Goal: Transaction & Acquisition: Purchase product/service

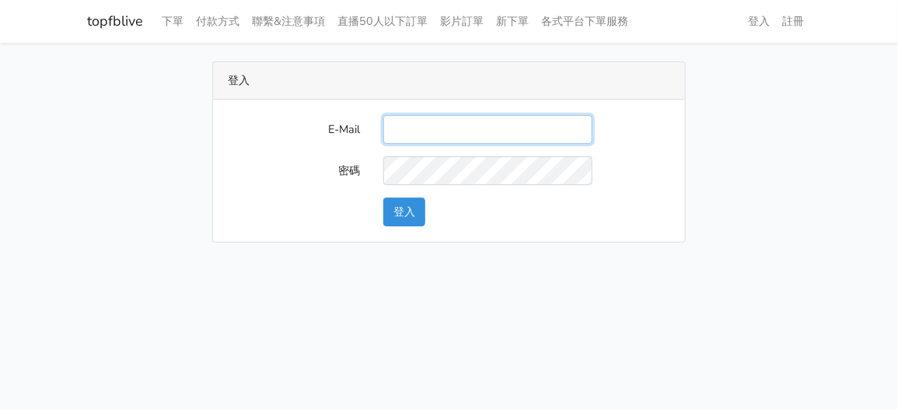
click at [436, 121] on input "E-Mail" at bounding box center [487, 129] width 209 height 29
click at [432, 137] on input "E-Mail" at bounding box center [487, 129] width 209 height 29
type input "zhen8032@gmail.com"
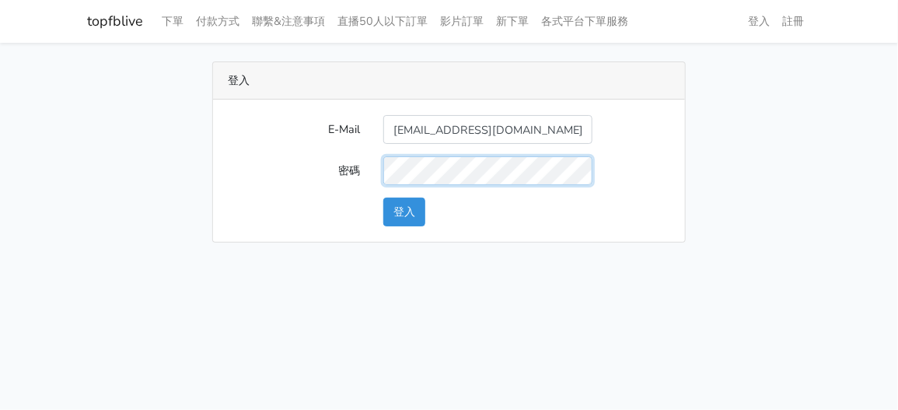
click at [383, 197] on button "登入" at bounding box center [404, 211] width 42 height 29
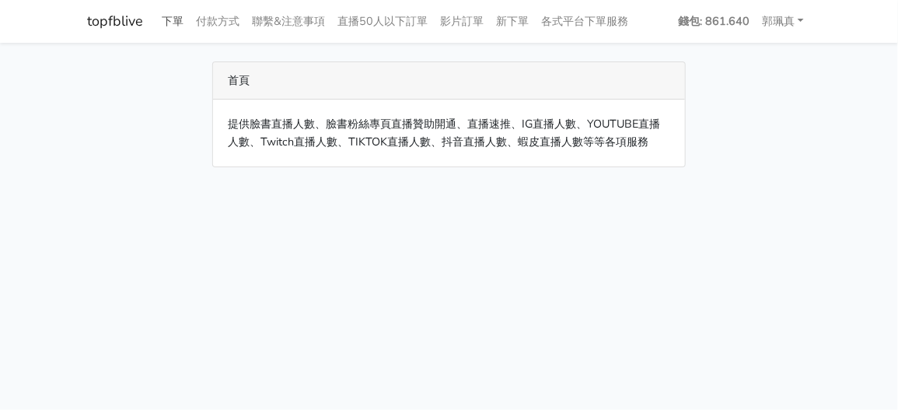
click at [180, 16] on link "下單" at bounding box center [173, 21] width 34 height 30
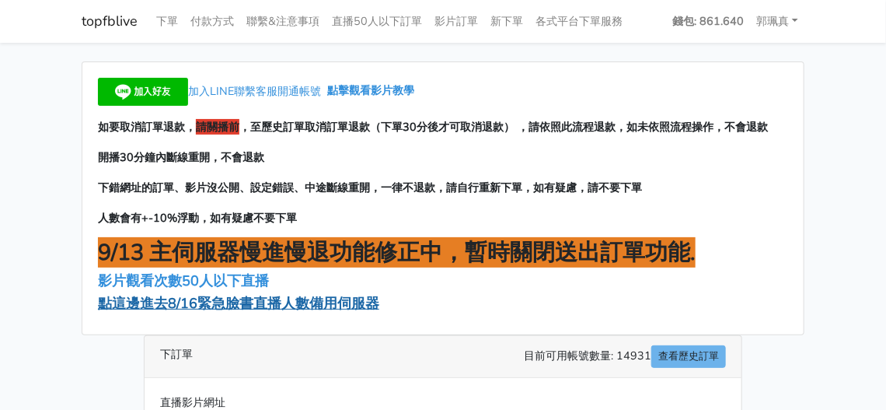
click at [279, 304] on span "點這邊進去8/16緊急臉書直播人數備用伺服器" at bounding box center [238, 303] width 281 height 19
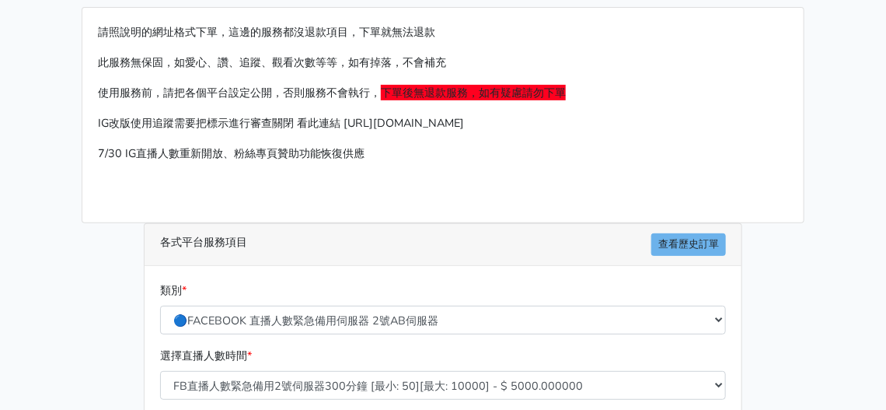
scroll to position [77, 0]
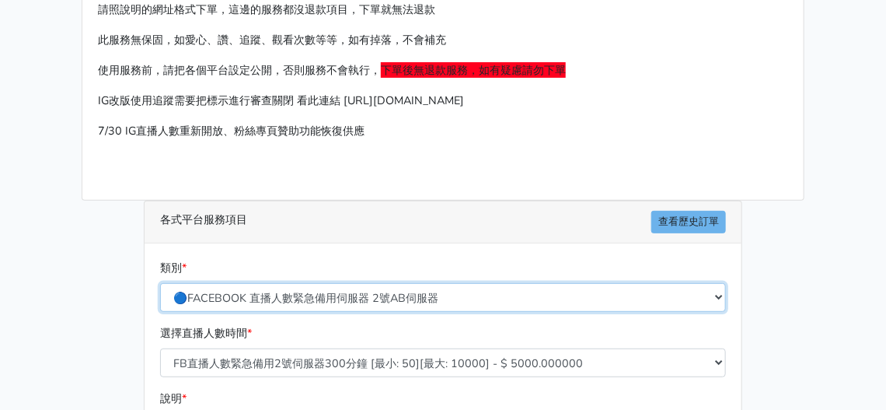
click at [302, 302] on select "🔵FACEBOOK 直播人數緊急備用伺服器 2號AB伺服器 🔵FACEBOOK 網軍專用貼文留言 安全保密 🔵9/30 FACEBOOK 直播人數緩慢進場緩慢…" at bounding box center [443, 297] width 566 height 29
select select "🔵9/30 FACEBOOK 直播人數緩慢進場緩慢退場 台灣獨家"
click at [160, 283] on select "🔵FACEBOOK 直播人數緊急備用伺服器 2號AB伺服器 🔵FACEBOOK 網軍專用貼文留言 安全保密 🔵9/30 FACEBOOK 直播人數緩慢進場緩慢…" at bounding box center [443, 297] width 566 height 29
click at [354, 304] on select "🔵FACEBOOK 直播人數緊急備用伺服器 2號AB伺服器 🔵FACEBOOK 網軍專用貼文留言 安全保密 🔵9/30 FACEBOOK 直播人數緩慢進場緩慢…" at bounding box center [443, 297] width 566 height 29
click at [160, 283] on select "🔵FACEBOOK 直播人數緊急備用伺服器 2號AB伺服器 🔵FACEBOOK 網軍專用貼文留言 安全保密 🔵9/30 FACEBOOK 直播人數緩慢進場緩慢…" at bounding box center [443, 297] width 566 height 29
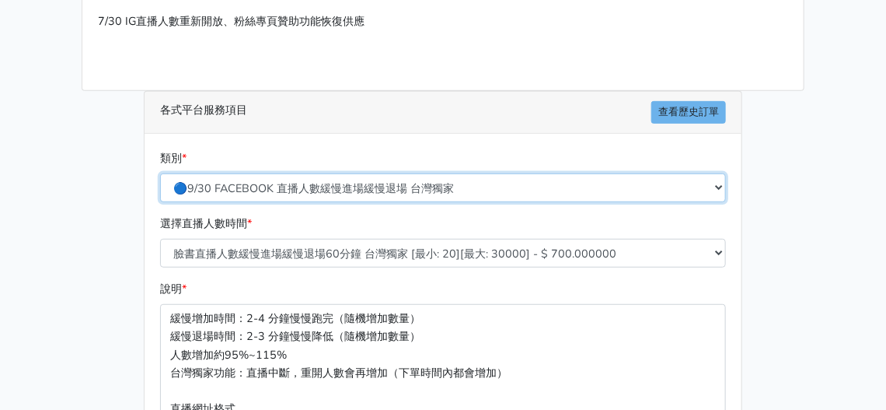
scroll to position [233, 0]
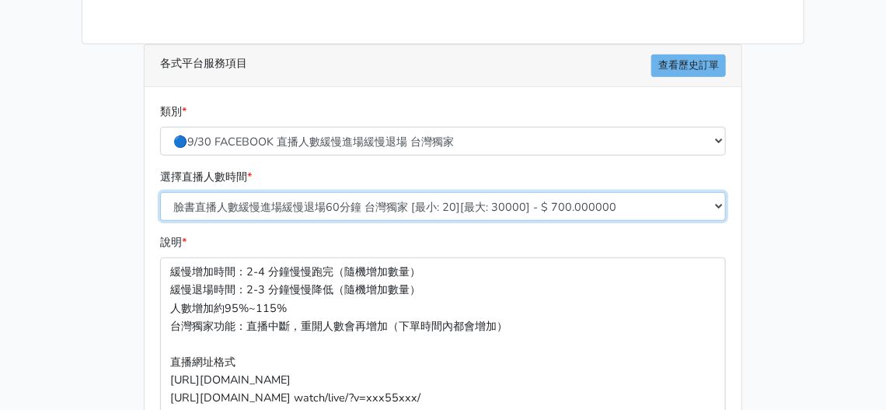
click at [325, 202] on select "臉書直播人數緩慢進場緩慢退場60分鐘 台灣獨家 [最小: 20][最大: 30000] - $ 700.000000 臉書直播人數緩慢進場緩慢退場120分鐘 …" at bounding box center [443, 206] width 566 height 29
select select "559"
click at [160, 192] on select "臉書直播人數緩慢進場緩慢退場60分鐘 台灣獨家 [最小: 20][最大: 30000] - $ 700.000000 臉書直播人數緩慢進場緩慢退場120分鐘 …" at bounding box center [443, 206] width 566 height 29
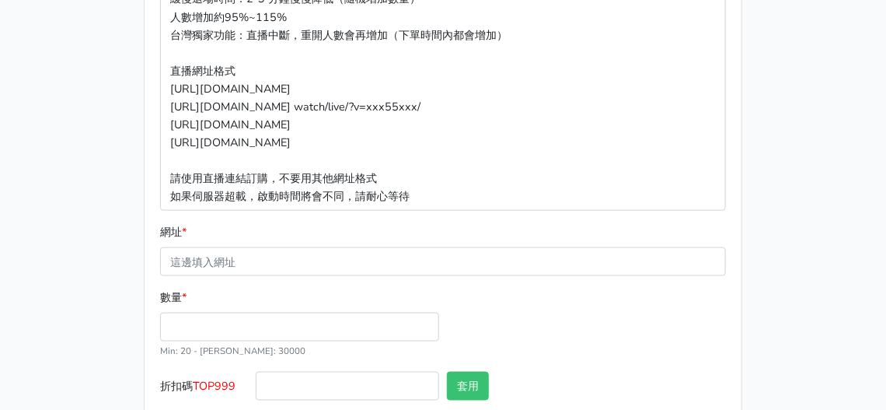
scroll to position [609, 0]
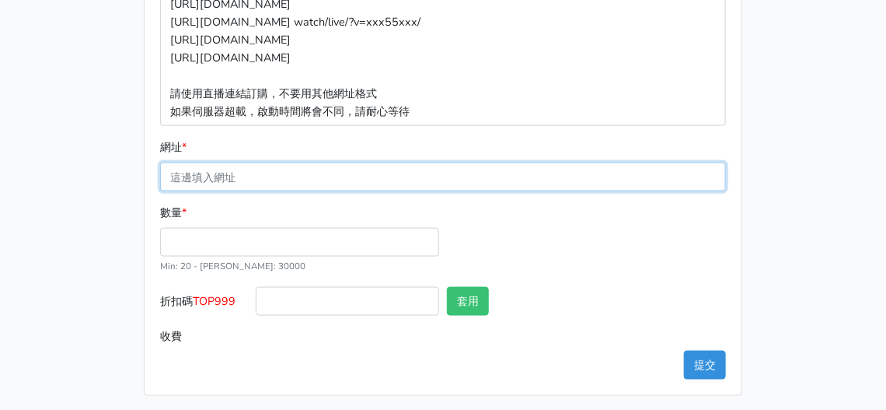
click at [268, 172] on input "網址 *" at bounding box center [443, 176] width 566 height 29
paste input "https://www.facebook.com/100064950153916/videos/4223538097969563"
type input "https://www.facebook.com/100064950153916/videos/4223538097969563"
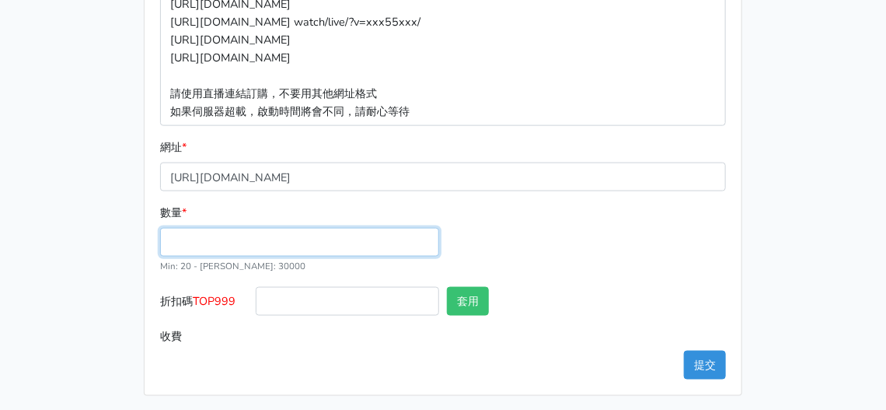
click at [219, 243] on input "數量 *" at bounding box center [299, 242] width 279 height 29
type input "100"
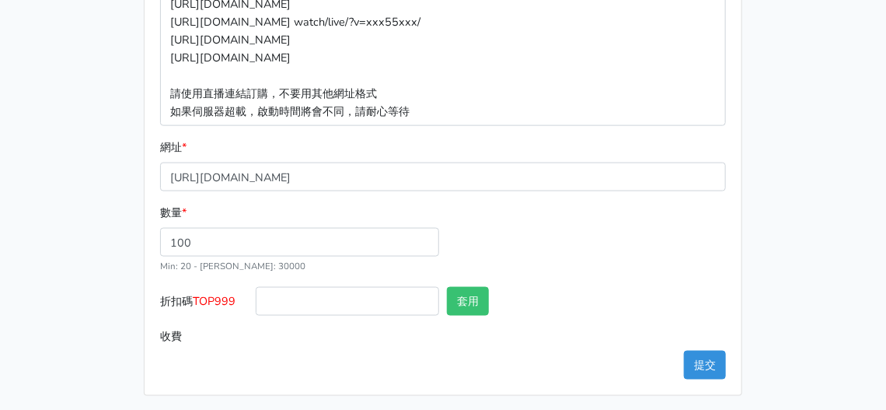
type input "280.000"
click at [651, 301] on input "text" at bounding box center [634, 301] width 183 height 29
click at [614, 344] on input "280.000" at bounding box center [491, 336] width 470 height 29
click at [696, 359] on button "提交" at bounding box center [705, 365] width 42 height 29
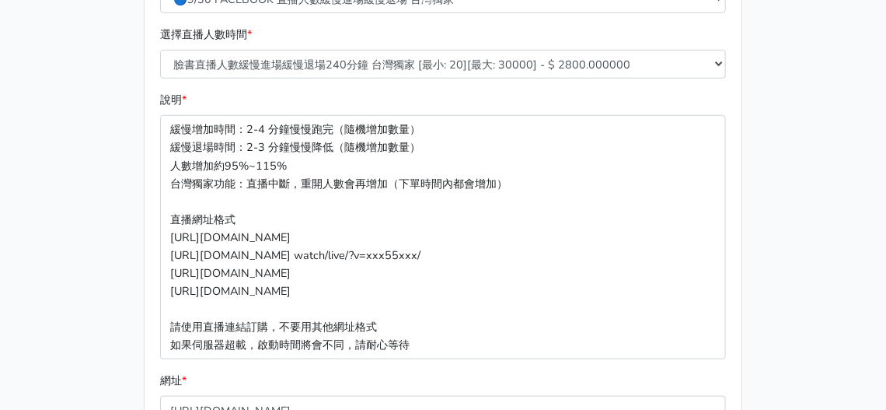
scroll to position [375, 0]
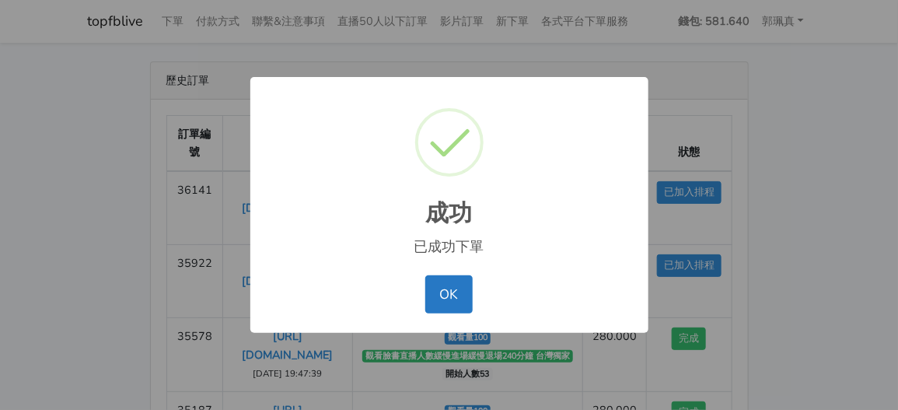
drag, startPoint x: 457, startPoint y: 298, endPoint x: 452, endPoint y: 288, distance: 12.2
click at [458, 298] on button "OK" at bounding box center [448, 293] width 47 height 37
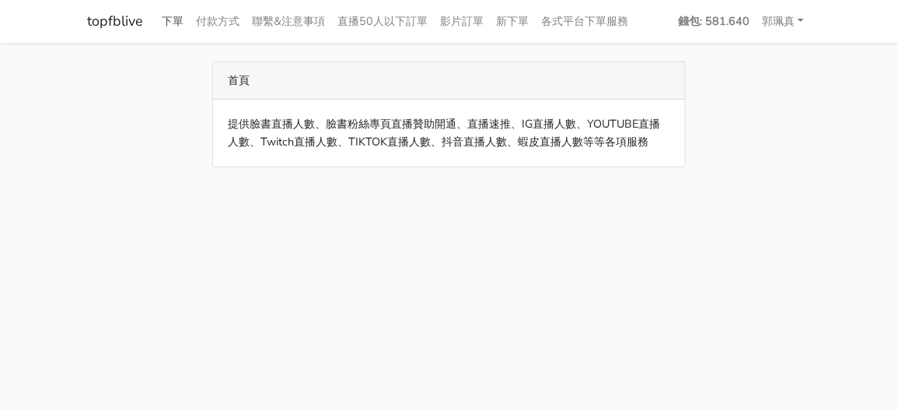
click at [172, 26] on link "下單" at bounding box center [173, 21] width 34 height 30
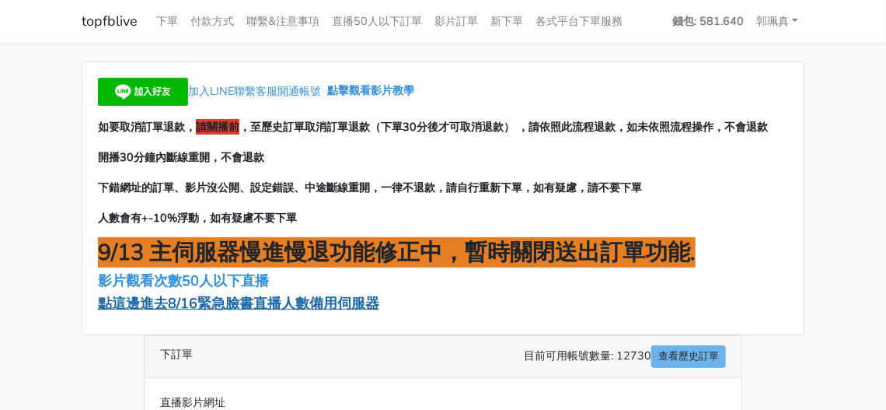
click at [208, 309] on span "點這邊進去8/16緊急臉書直播人數備用伺服器" at bounding box center [238, 303] width 281 height 19
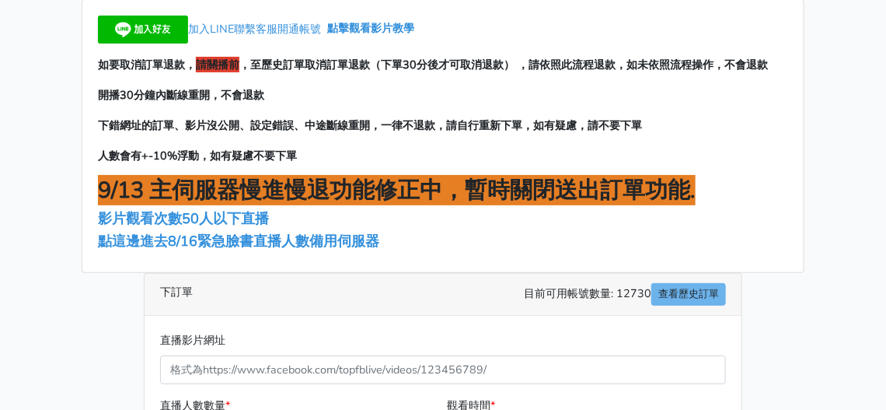
scroll to position [233, 0]
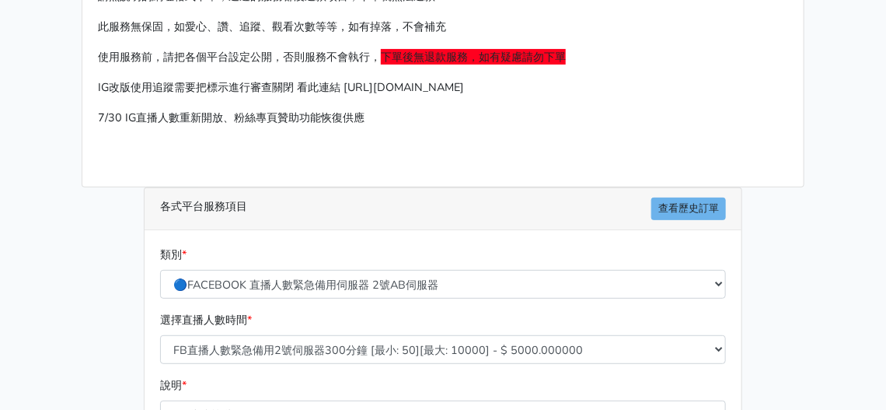
scroll to position [155, 0]
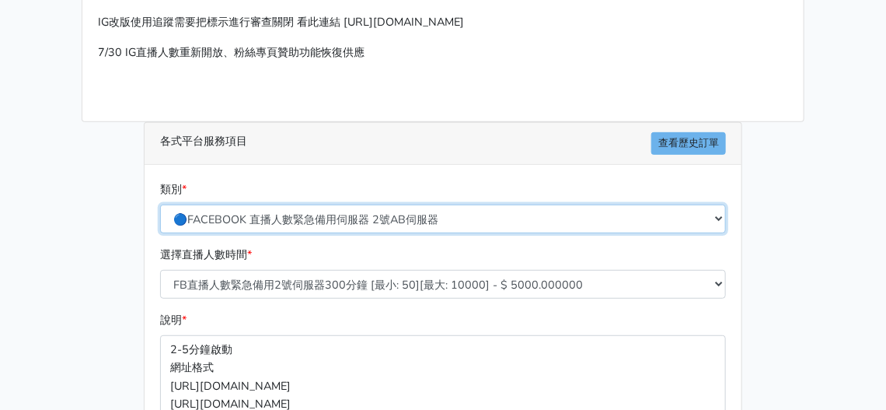
click at [301, 208] on select "🔵FACEBOOK 直播人數緊急備用伺服器 2號AB伺服器 🔵FACEBOOK 網軍專用貼文留言 安全保密 🔵9/30 FACEBOOK 直播人數緩慢進場緩慢…" at bounding box center [443, 218] width 566 height 29
select select "🔵9/30 FACEBOOK 直播人數緩慢進場緩慢退場 台灣獨家"
click at [160, 204] on select "🔵FACEBOOK 直播人數緊急備用伺服器 2號AB伺服器 🔵FACEBOOK 網軍專用貼文留言 安全保密 🔵9/30 FACEBOOK 直播人數緩慢進場緩慢…" at bounding box center [443, 218] width 566 height 29
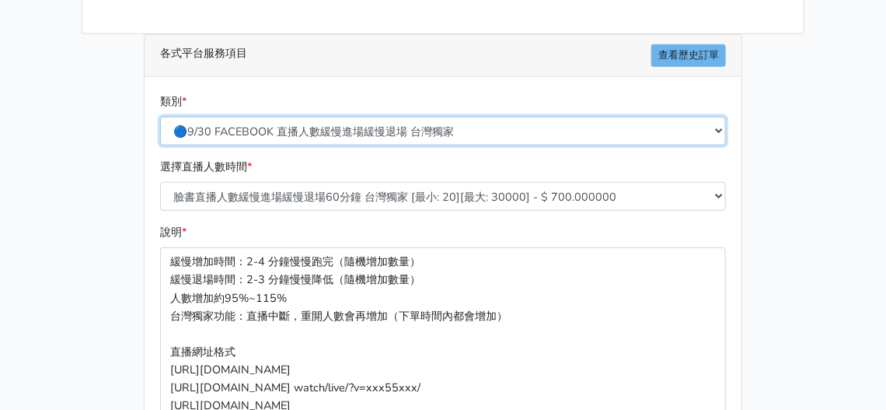
scroll to position [311, 0]
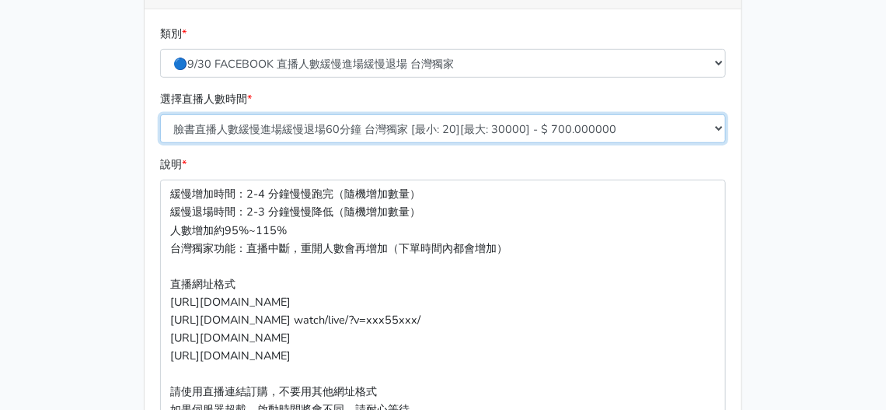
click at [347, 131] on select "臉書直播人數緩慢進場緩慢退場60分鐘 台灣獨家 [最小: 20][最大: 30000] - $ 700.000000 臉書直播人數緩慢進場緩慢退場120分鐘 …" at bounding box center [443, 128] width 566 height 29
select select "559"
click at [160, 114] on select "臉書直播人數緩慢進場緩慢退場60分鐘 台灣獨家 [最小: 20][最大: 30000] - $ 700.000000 臉書直播人數緩慢進場緩慢退場120分鐘 …" at bounding box center [443, 128] width 566 height 29
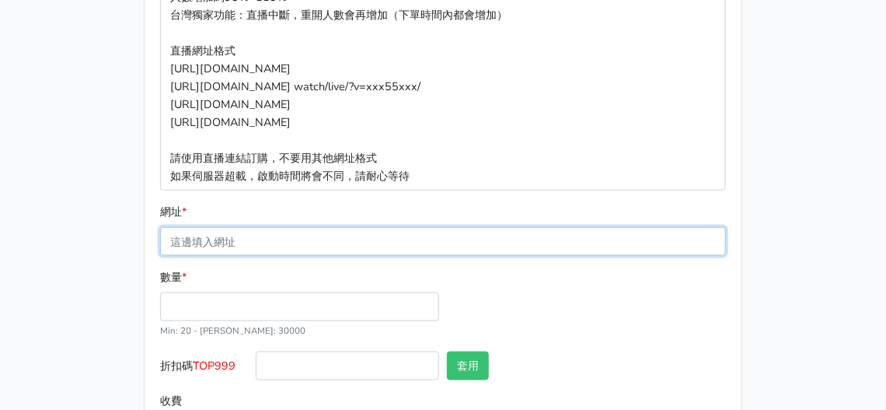
click at [247, 233] on input "網址 *" at bounding box center [443, 241] width 566 height 29
paste input "[URL][DOMAIN_NAME]"
type input "[URL][DOMAIN_NAME]"
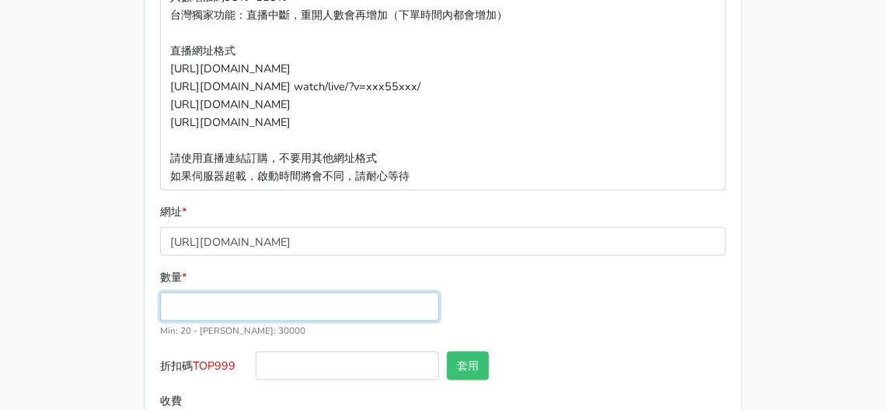
click at [229, 300] on input "數量 *" at bounding box center [299, 306] width 279 height 29
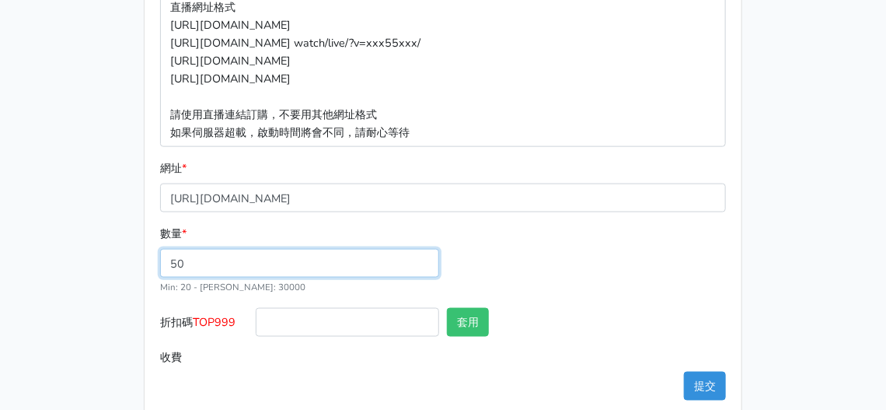
scroll to position [609, 0]
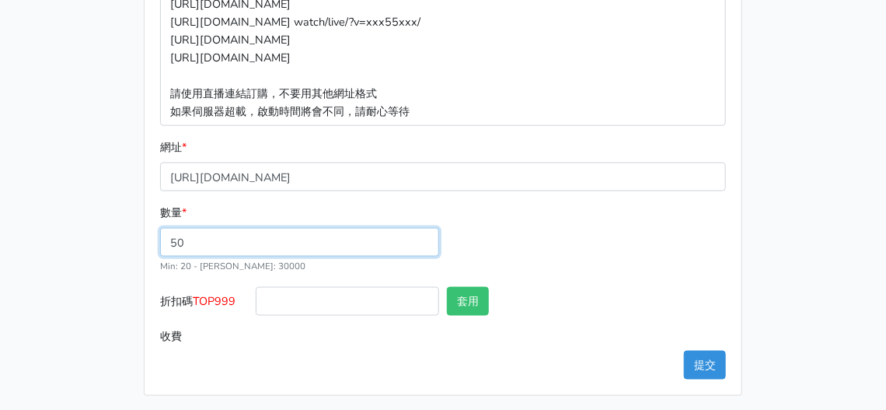
type input "50"
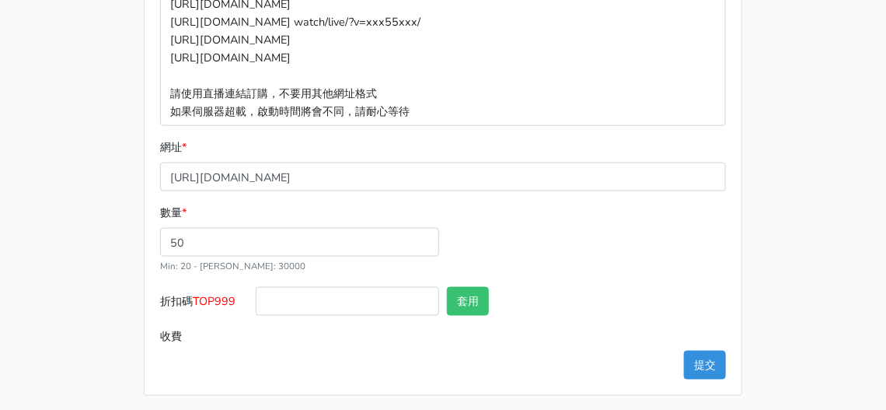
type input "140.000"
click at [272, 326] on input "140.000" at bounding box center [491, 336] width 470 height 29
click at [699, 361] on button "提交" at bounding box center [705, 365] width 42 height 29
